Goal: Task Accomplishment & Management: Complete application form

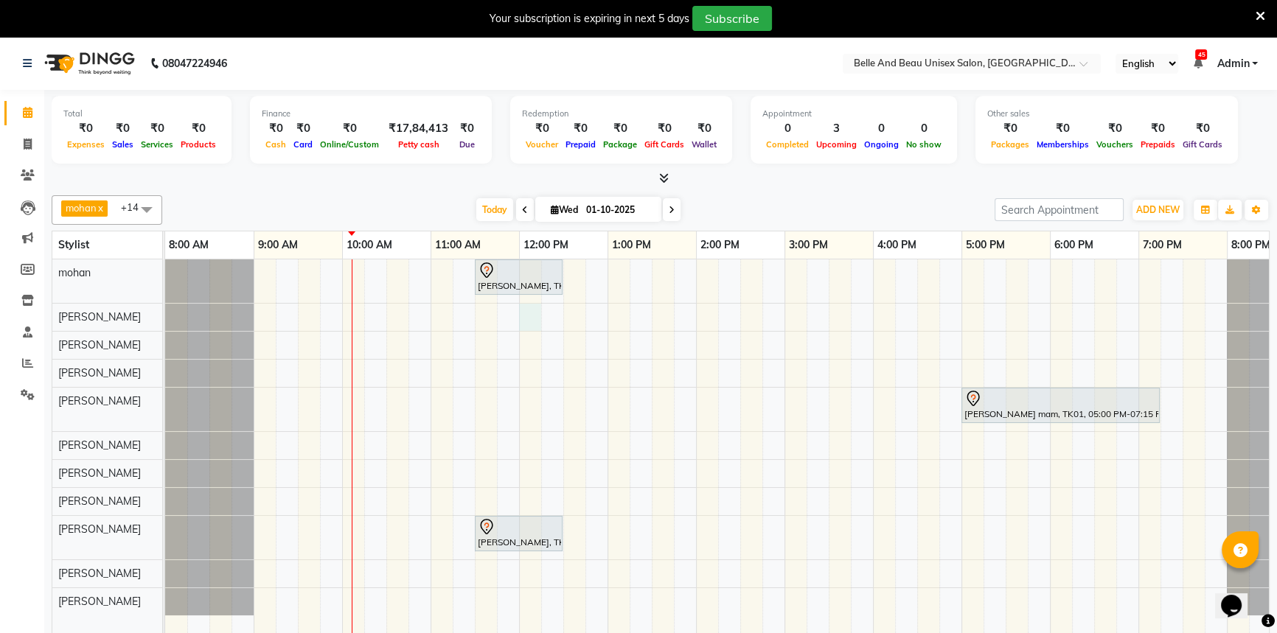
click at [529, 317] on div "[PERSON_NAME], TK02, 11:30 AM-12:30 PM, Hair Care - Hair Cut ([DEMOGRAPHIC_DATA…" at bounding box center [740, 458] width 1150 height 396
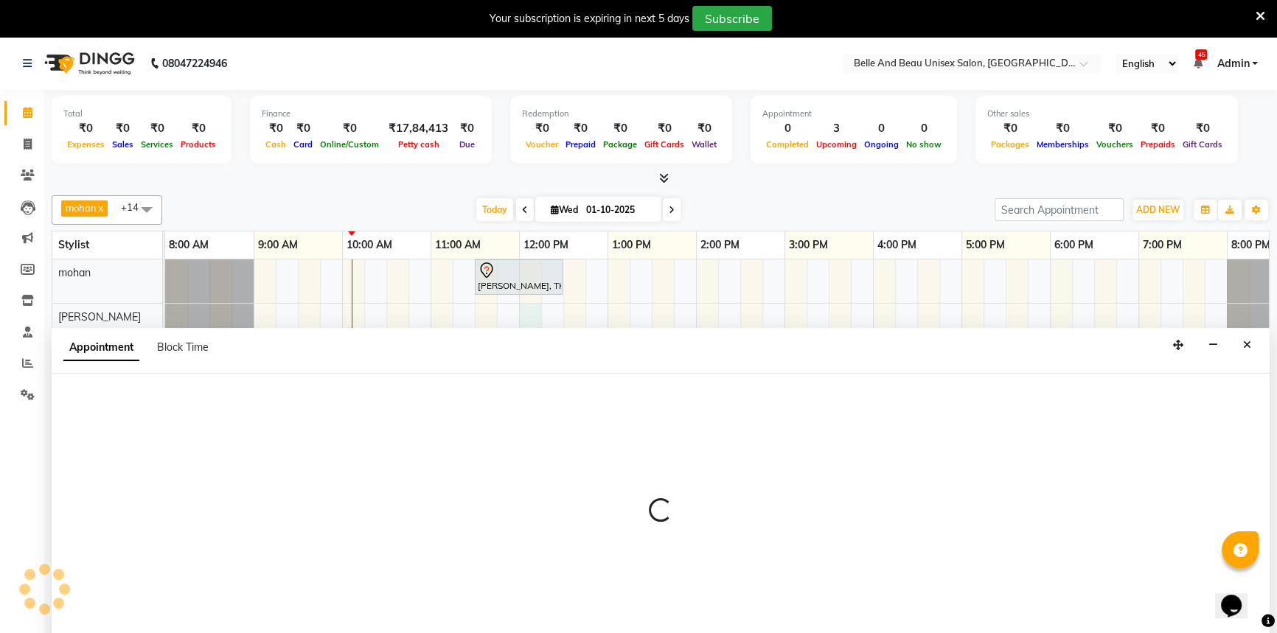
scroll to position [37, 0]
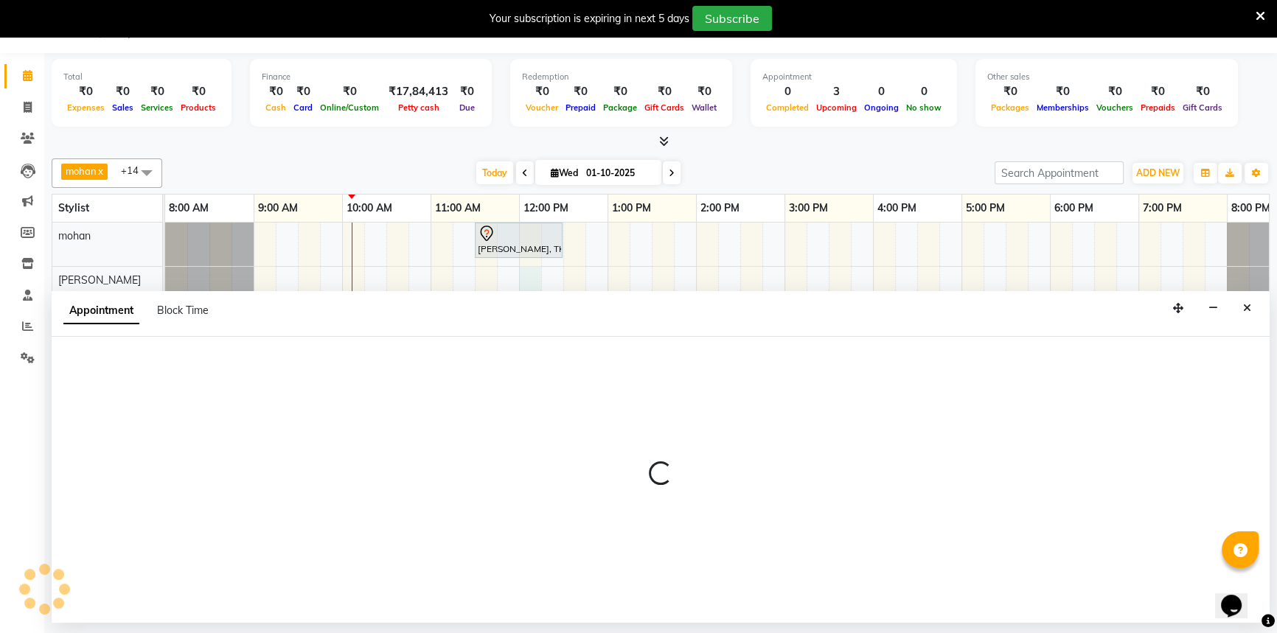
select select "59222"
select select "tentative"
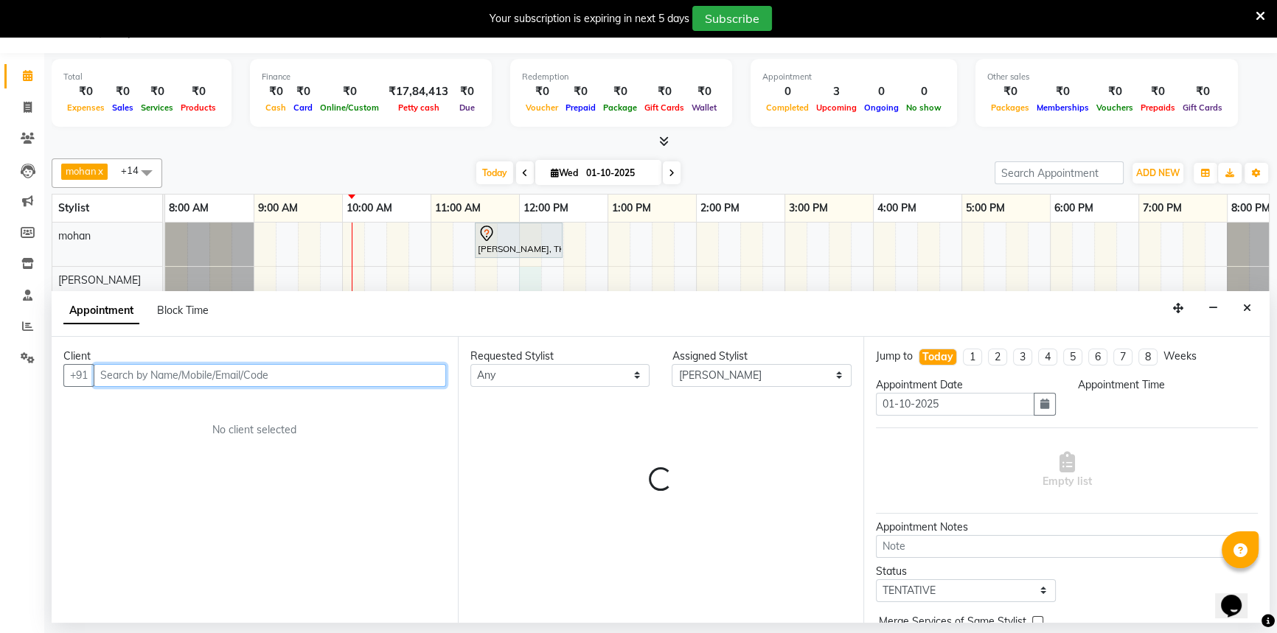
select select "720"
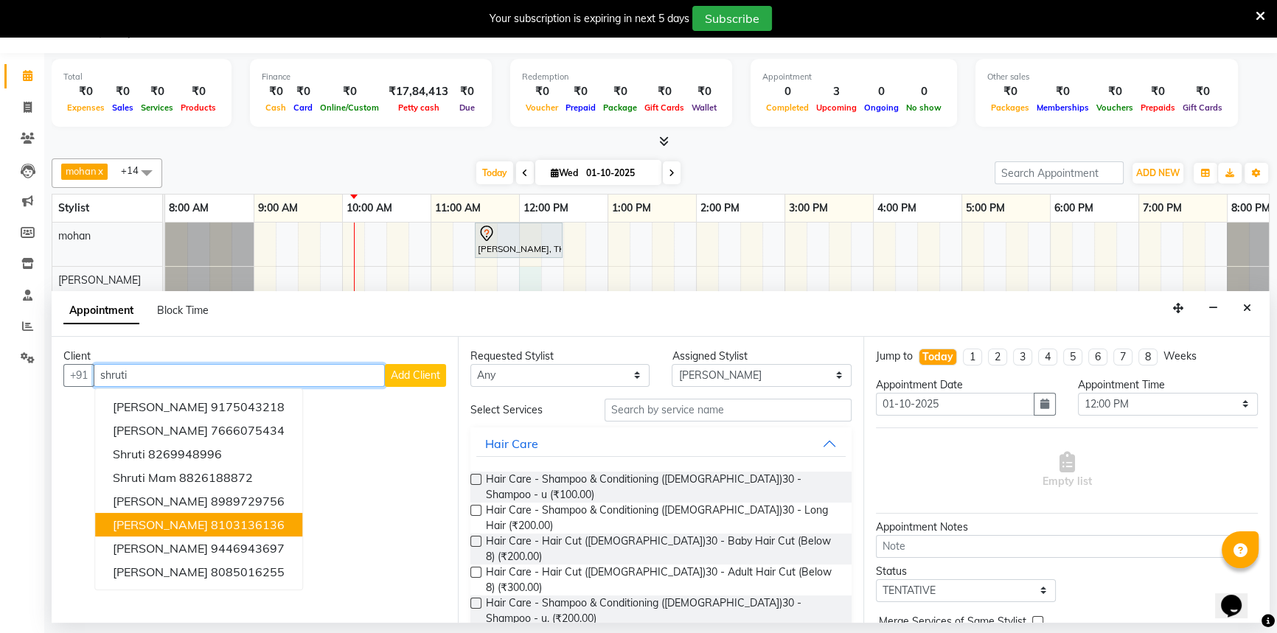
click at [189, 524] on span "[PERSON_NAME]" at bounding box center [160, 525] width 95 height 15
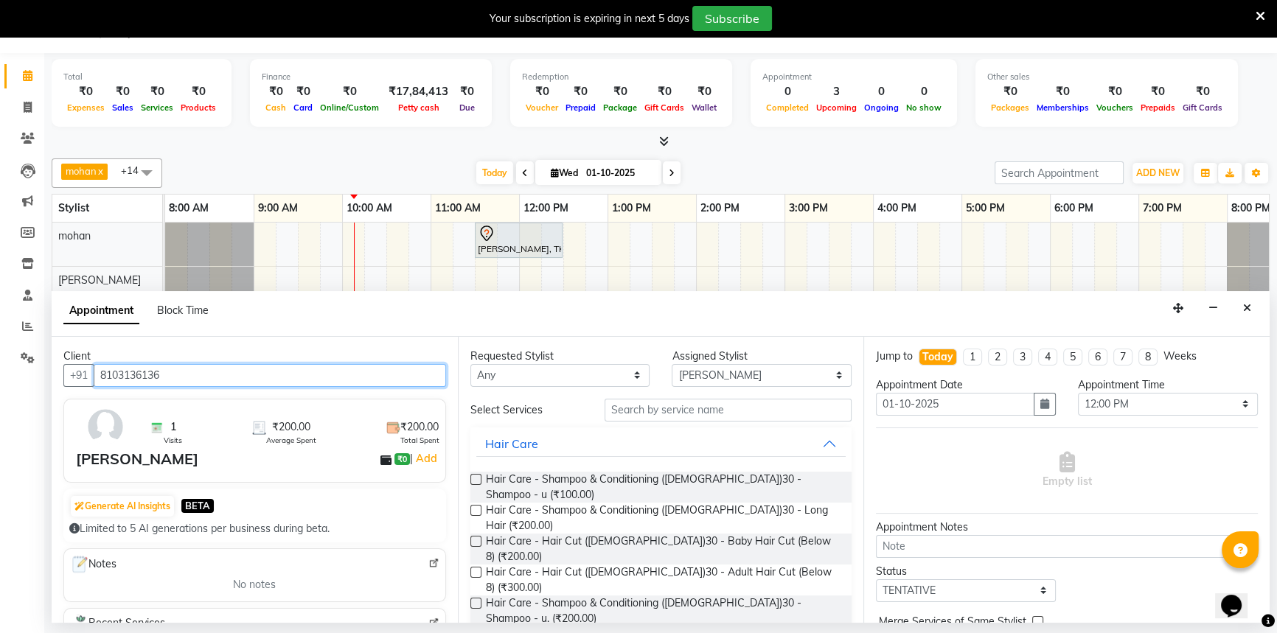
type input "8103136136"
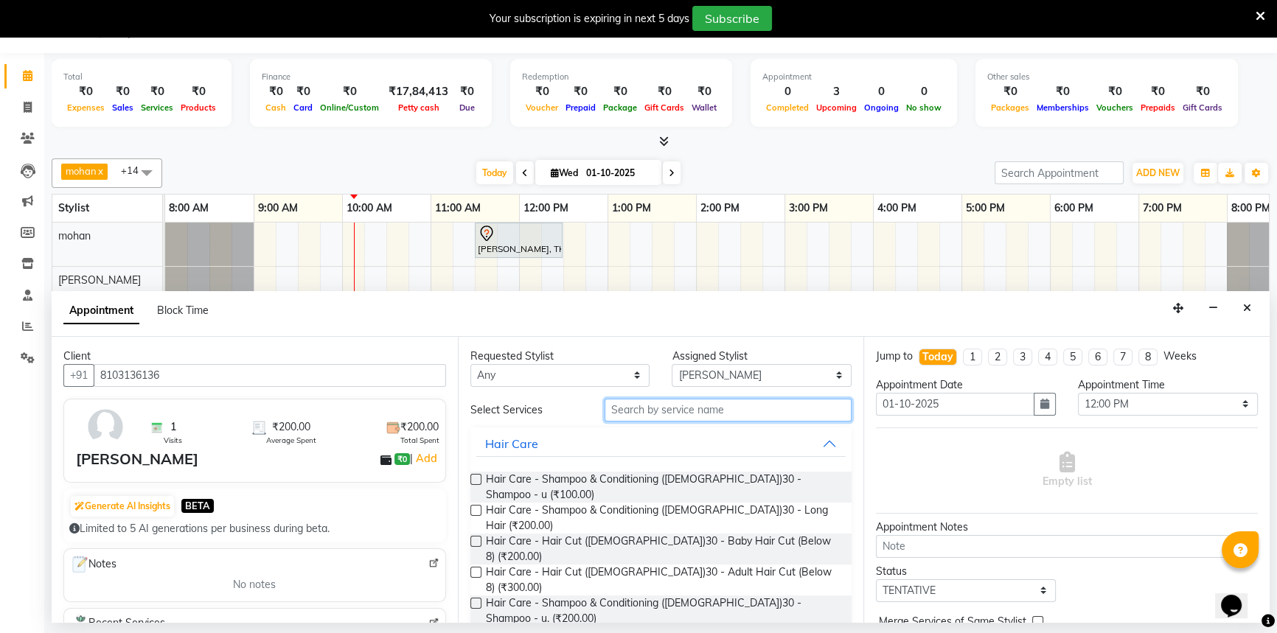
click at [633, 408] on input "text" at bounding box center [728, 410] width 247 height 23
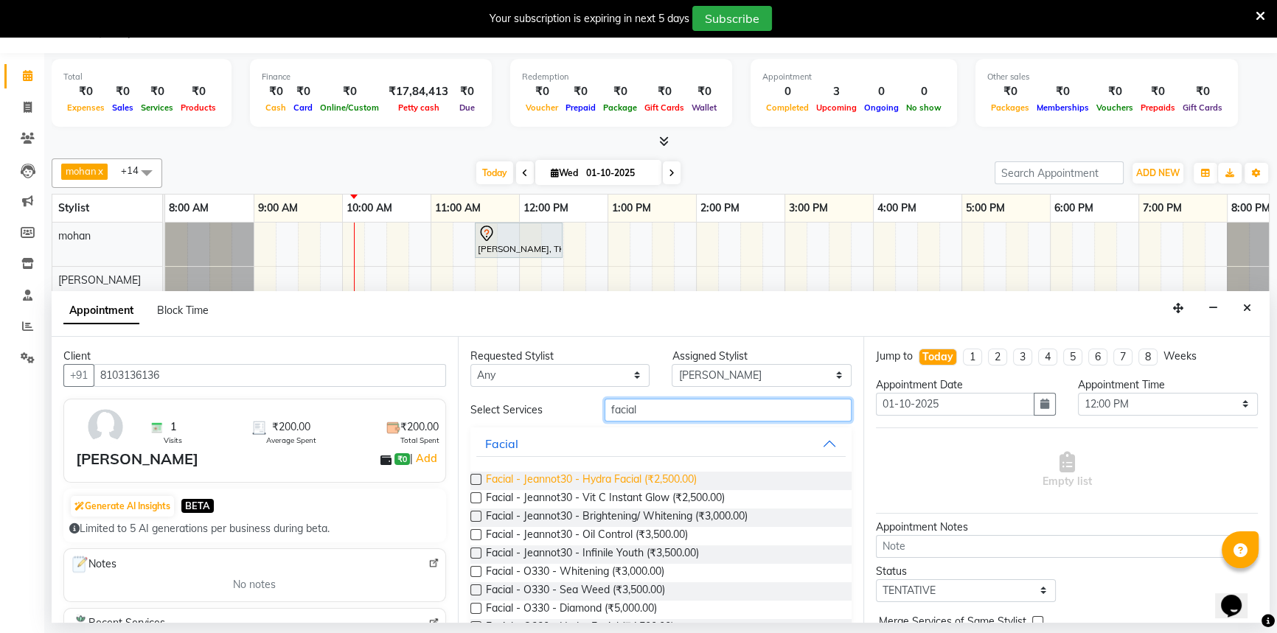
type input "facial"
click at [680, 477] on span "Facial - Jeannot30 - Hydra Facial (₹2,500.00)" at bounding box center [591, 481] width 211 height 18
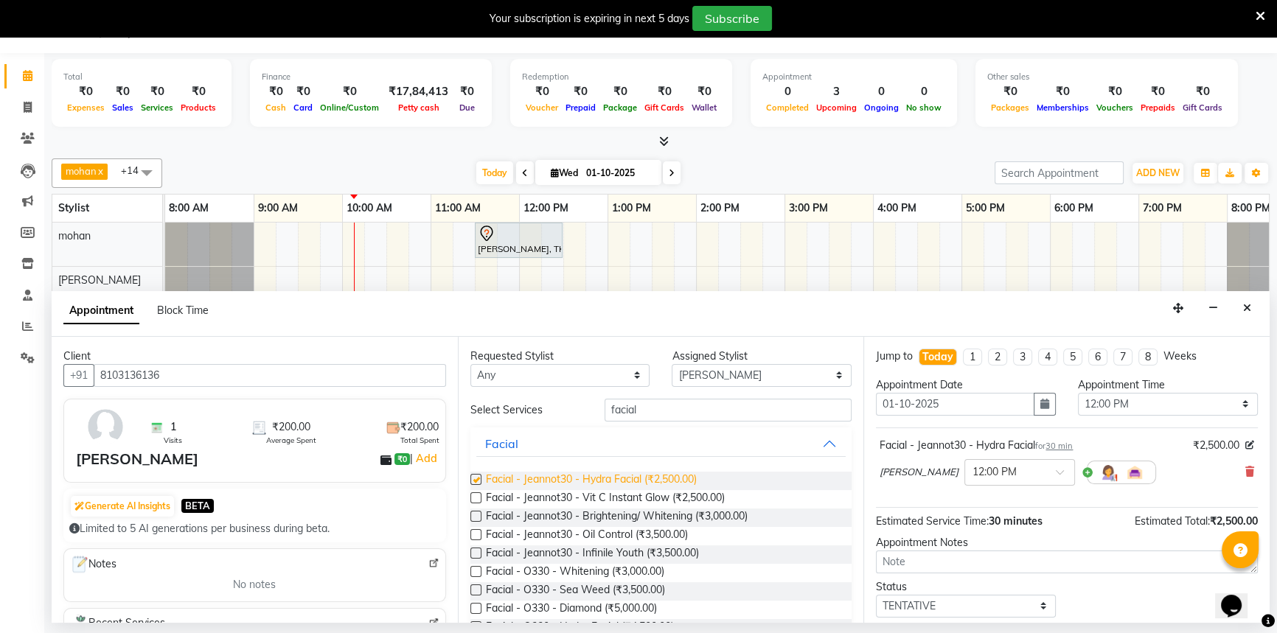
checkbox input "false"
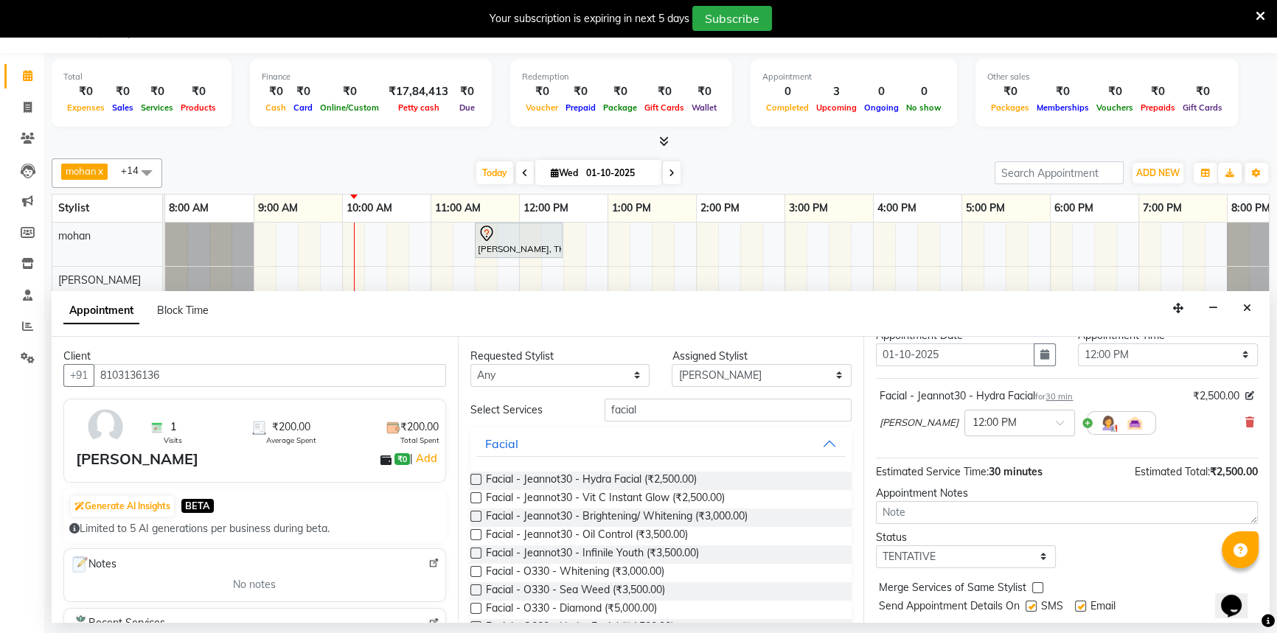
scroll to position [87, 0]
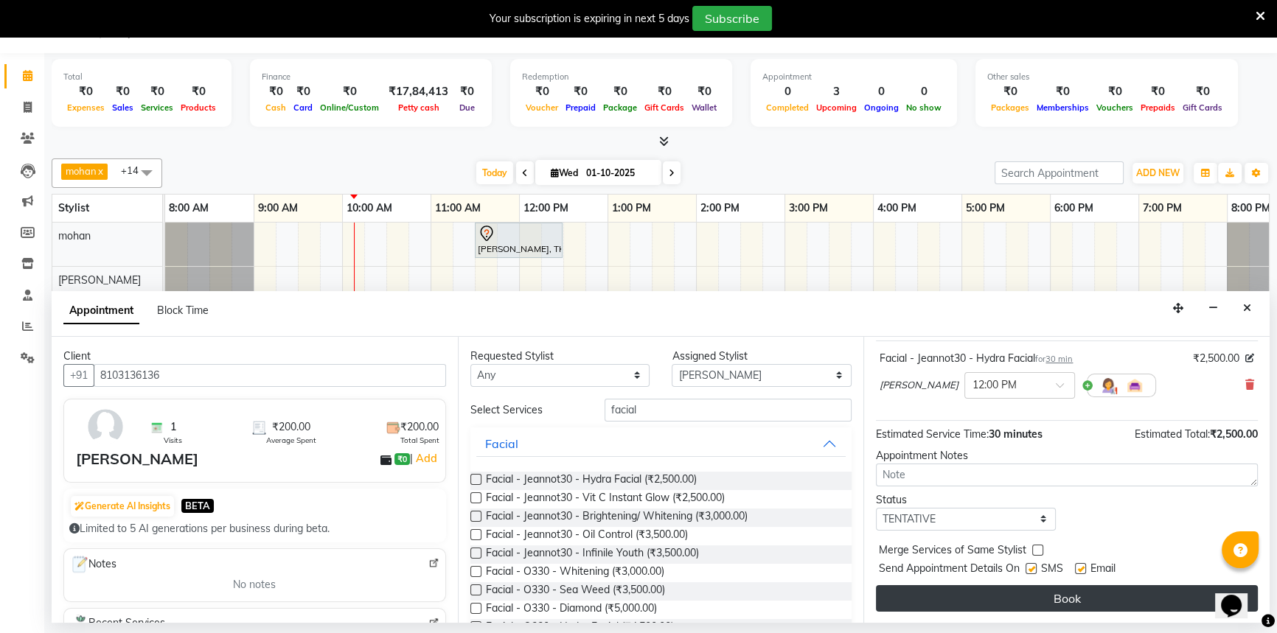
click at [1005, 607] on button "Book" at bounding box center [1067, 598] width 382 height 27
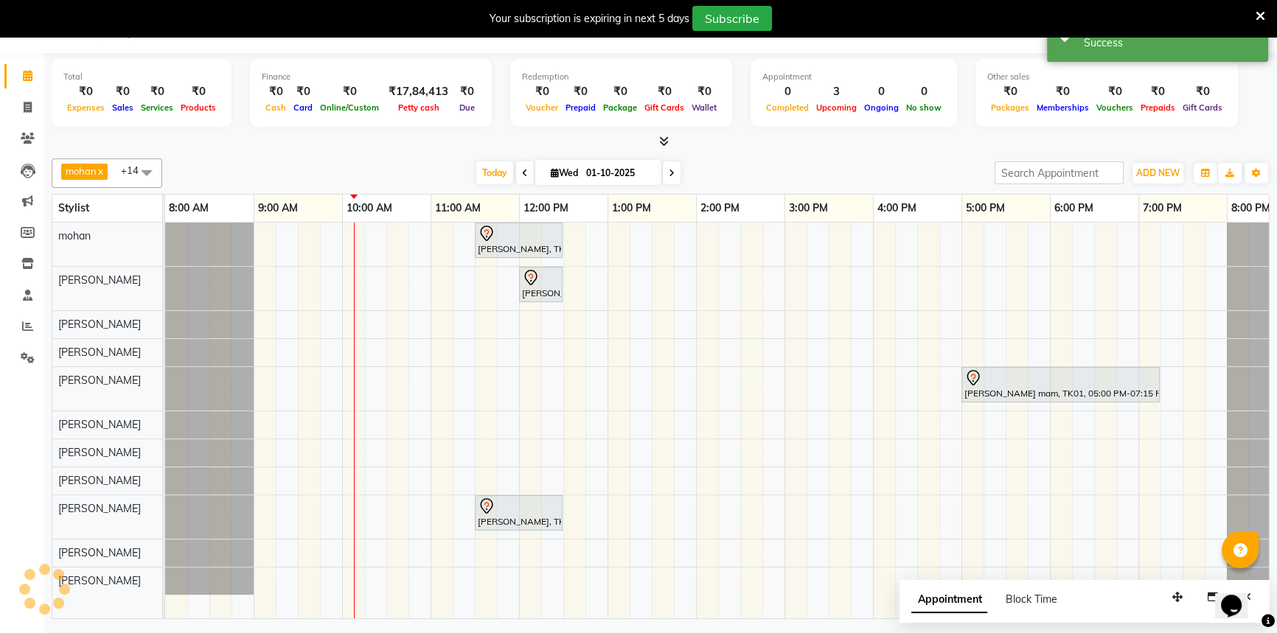
scroll to position [0, 0]
